Goal: Information Seeking & Learning: Learn about a topic

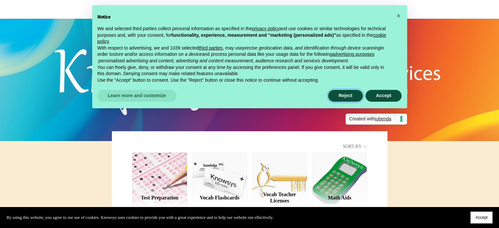
click at [350, 95] on button "Reject" at bounding box center [345, 96] width 35 height 12
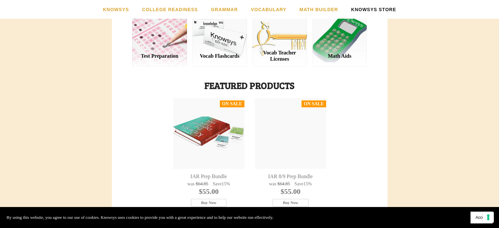
scroll to position [141, 0]
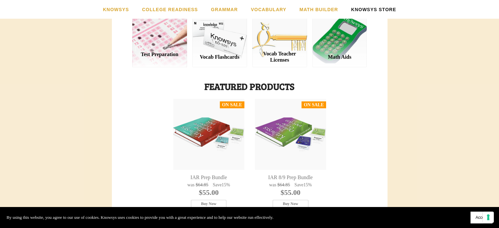
click at [152, 48] on link "Test Preparation" at bounding box center [159, 57] width 55 height 19
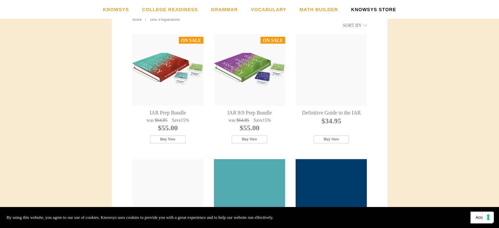
scroll to position [122, 0]
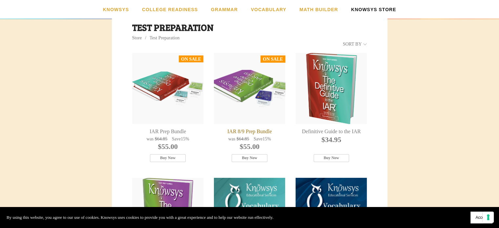
click at [259, 87] on div "IAR 8/9 Prep Bundle" at bounding box center [249, 88] width 71 height 71
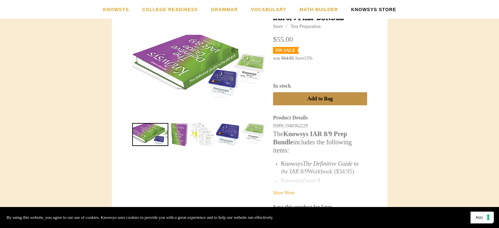
scroll to position [147, 0]
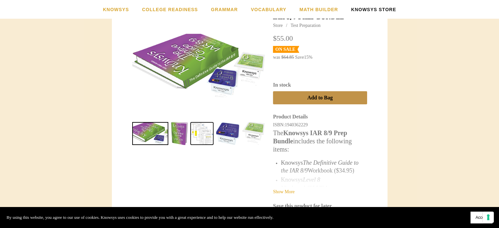
click at [203, 130] on link "IAR 8/9 Prep Bundle 2" at bounding box center [201, 133] width 23 height 23
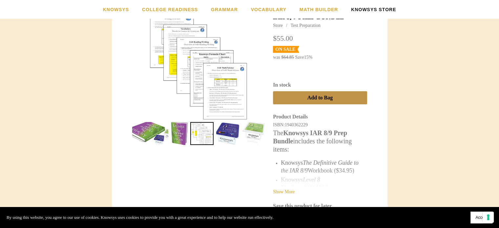
click at [200, 59] on div at bounding box center [198, 65] width 133 height 108
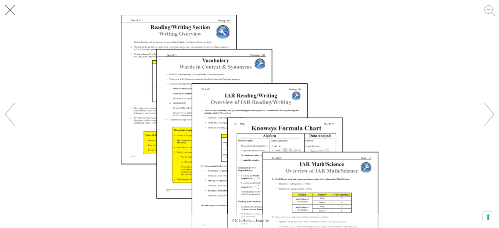
click at [11, 13] on button "Close" at bounding box center [15, 15] width 30 height 30
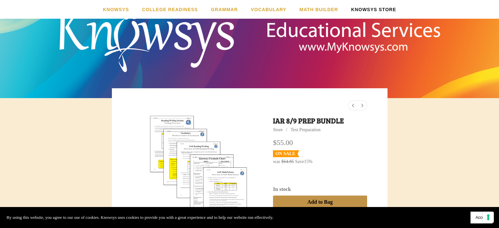
scroll to position [0, 0]
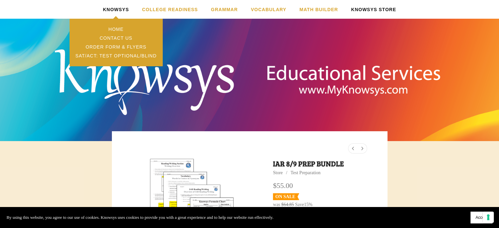
click at [122, 8] on link "Knowsys" at bounding box center [116, 9] width 26 height 19
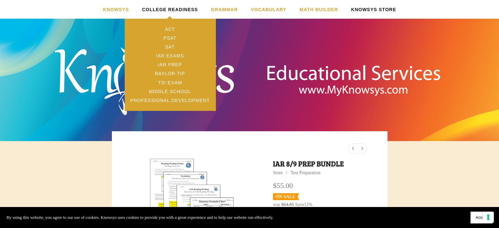
click at [192, 10] on link "College Readiness" at bounding box center [170, 9] width 56 height 19
click at [180, 68] on link "IAR Prep" at bounding box center [170, 64] width 91 height 9
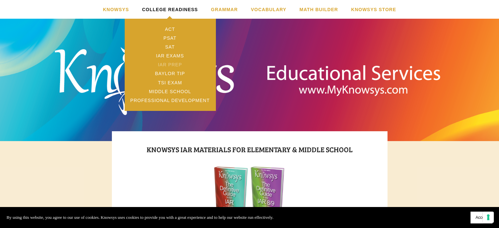
click at [167, 64] on link "IAR Prep" at bounding box center [170, 64] width 91 height 9
